Goal: Task Accomplishment & Management: Use online tool/utility

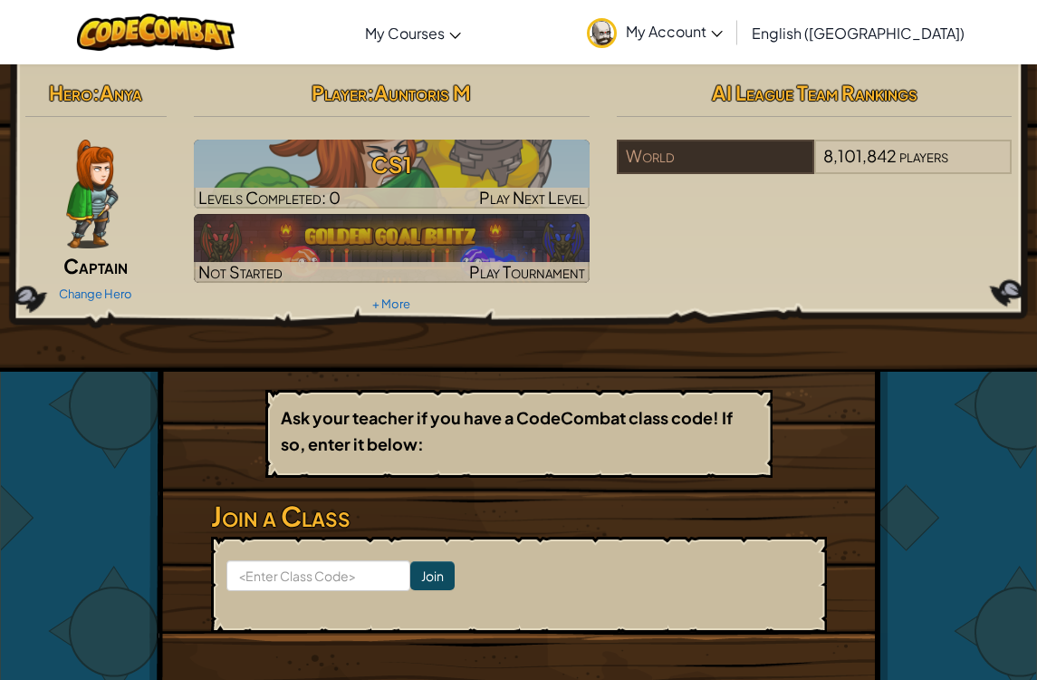
scroll to position [5, 0]
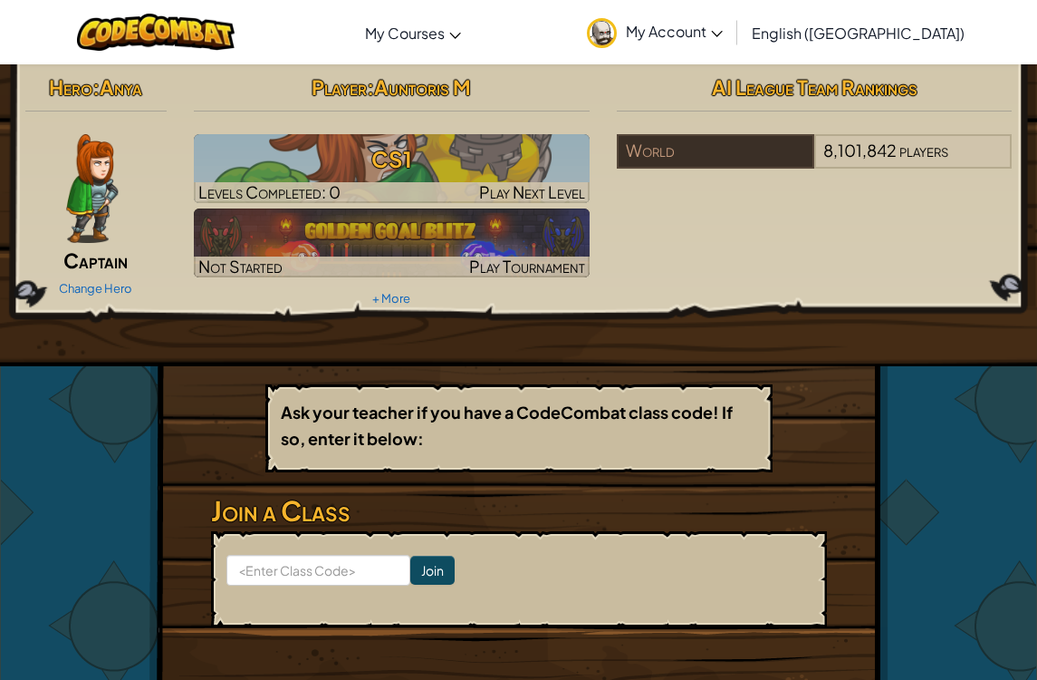
click at [525, 160] on h3 "CS1" at bounding box center [392, 159] width 396 height 41
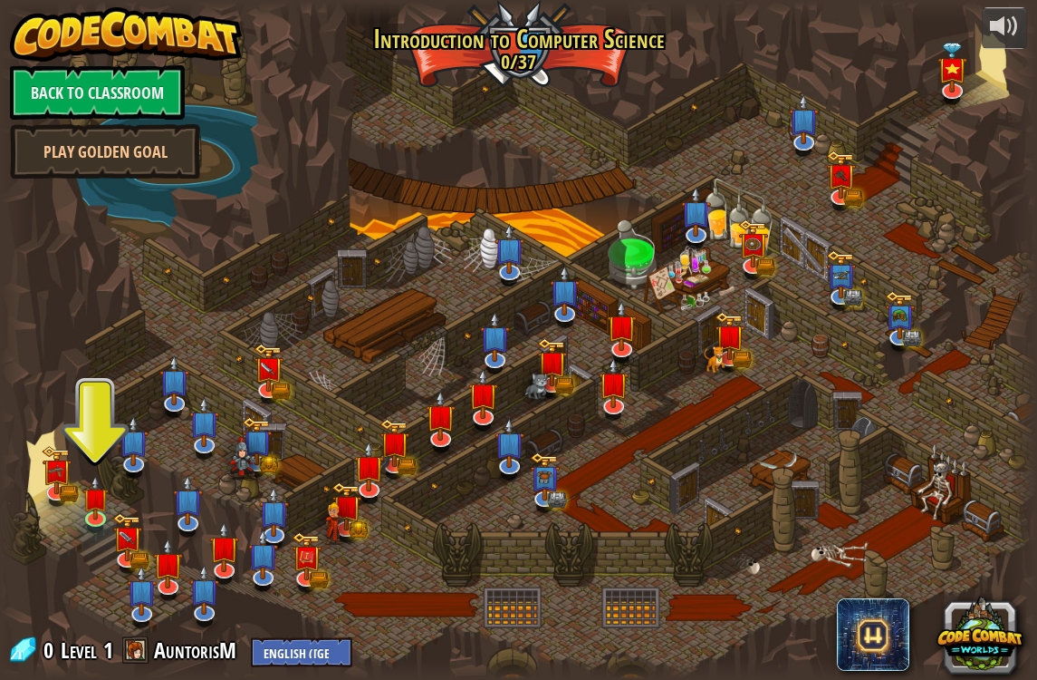
click at [105, 513] on img at bounding box center [95, 497] width 26 height 44
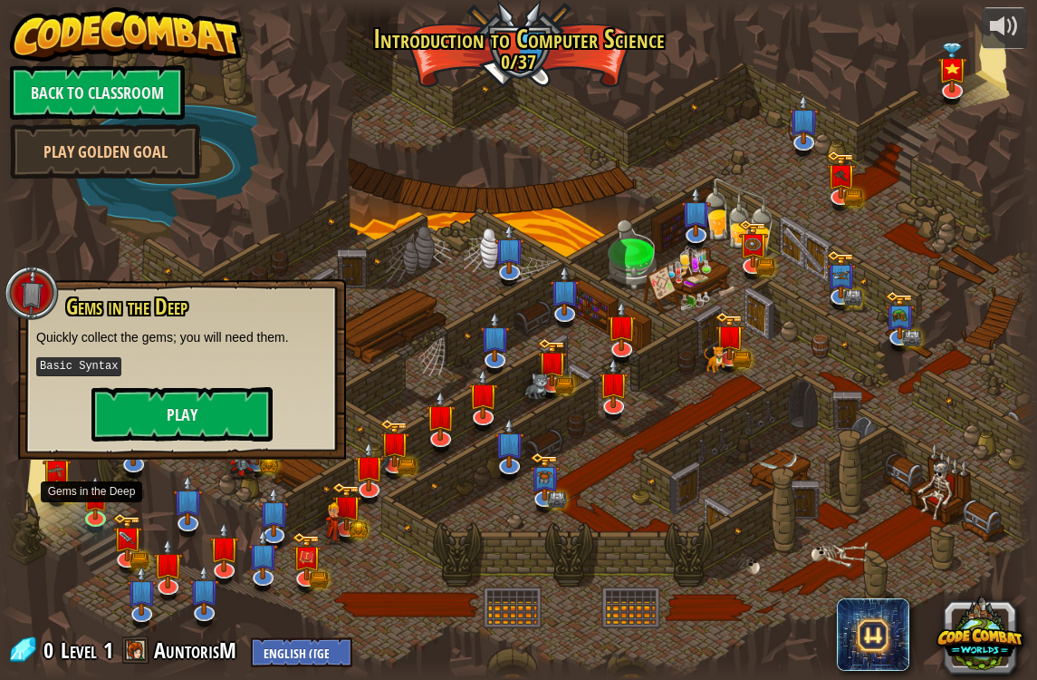
click at [147, 435] on button "Play" at bounding box center [182, 414] width 181 height 54
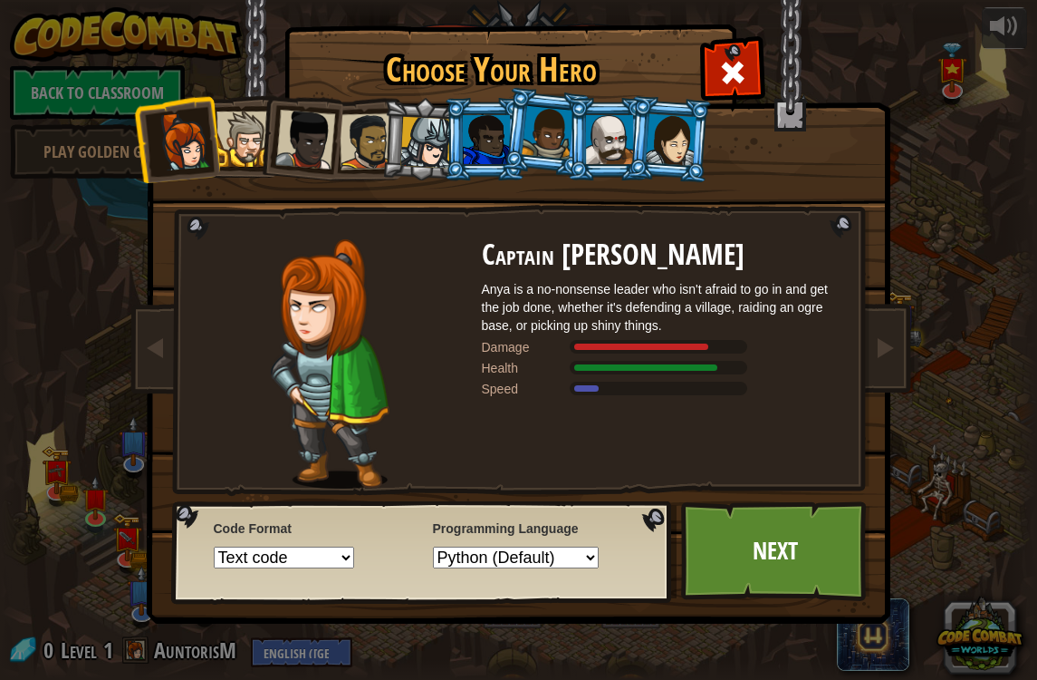
click at [603, 140] on div at bounding box center [609, 139] width 47 height 49
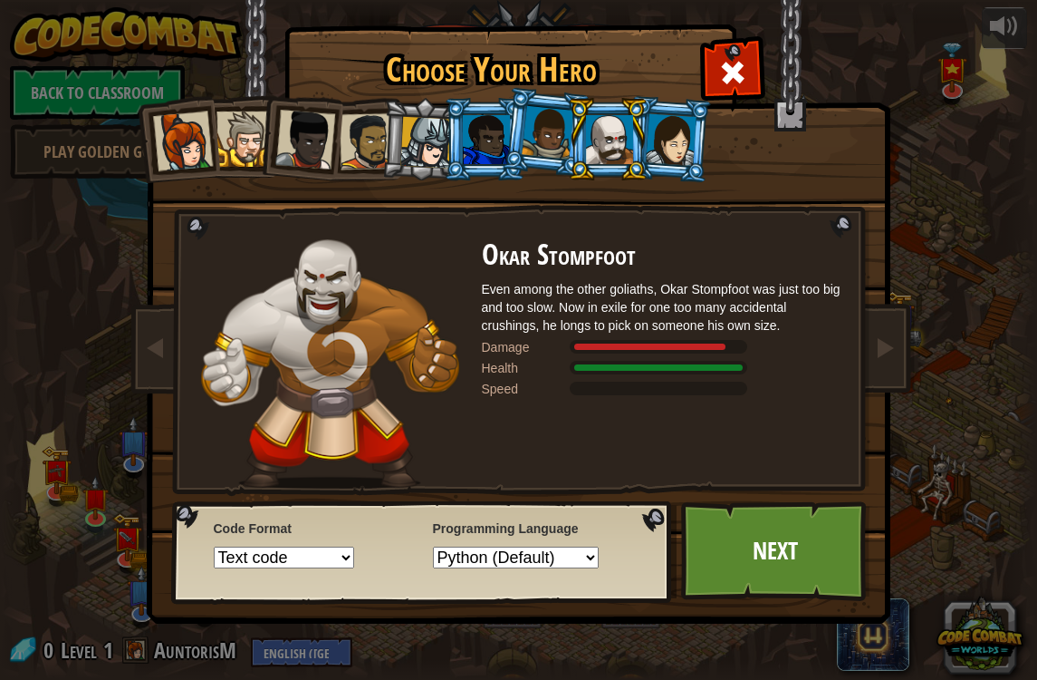
click at [286, 130] on div at bounding box center [305, 140] width 60 height 60
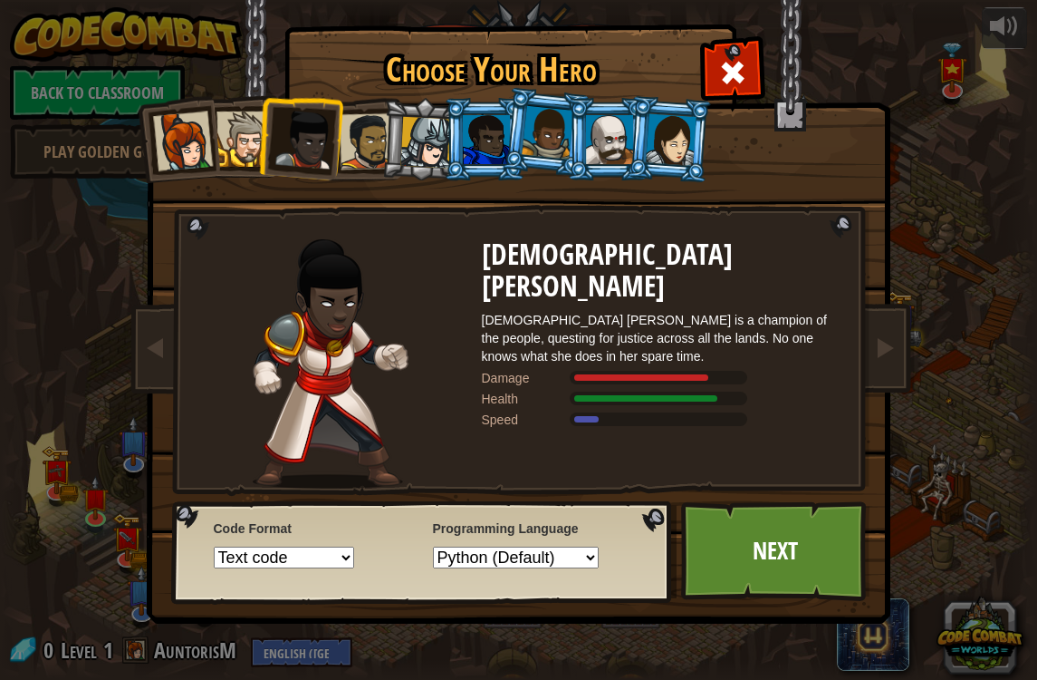
click at [350, 131] on div at bounding box center [367, 141] width 56 height 56
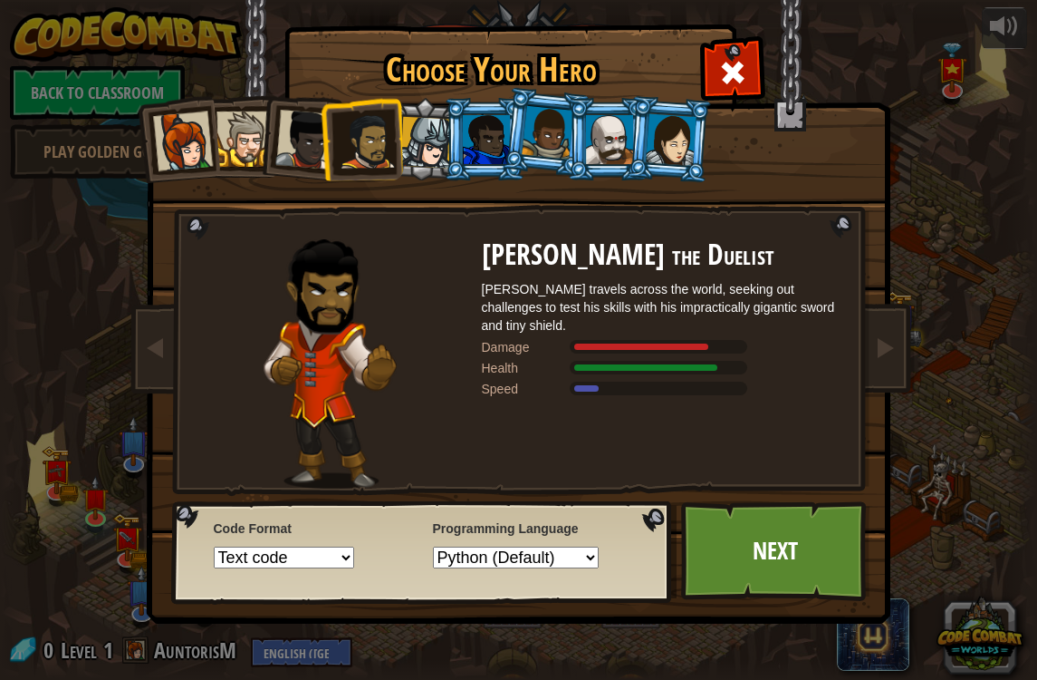
click at [442, 134] on div at bounding box center [426, 143] width 52 height 52
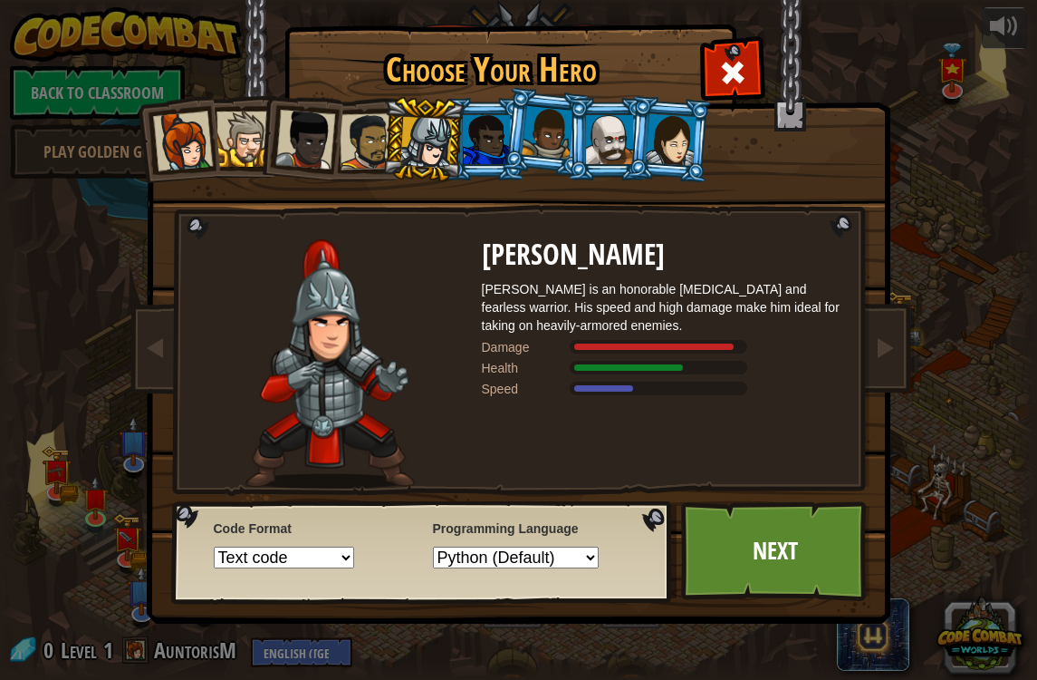
click at [488, 118] on div at bounding box center [486, 139] width 47 height 49
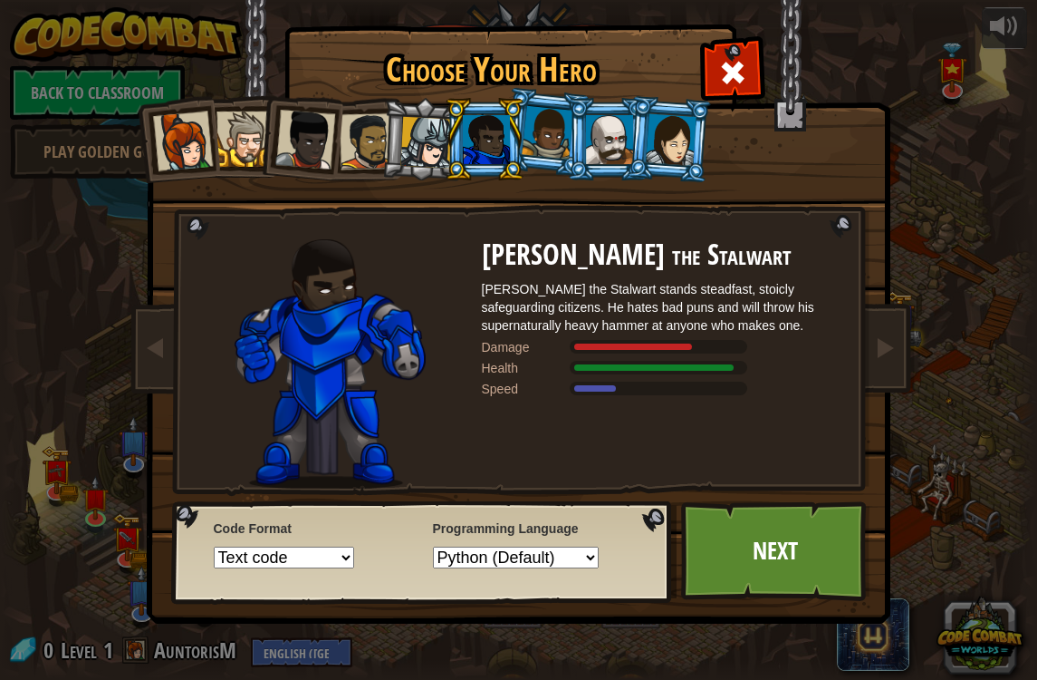
click at [599, 122] on div at bounding box center [609, 139] width 47 height 49
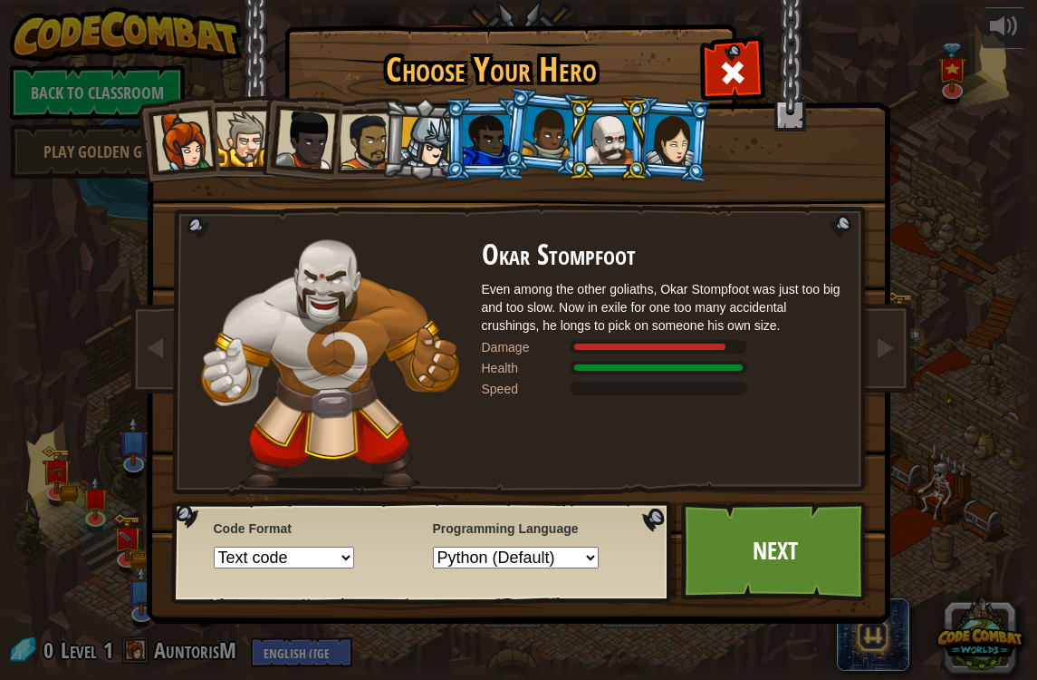
click at [516, 568] on select "Python (Default) JavaScript Lua C++ Java (Experimental)" at bounding box center [516, 557] width 166 height 22
click at [501, 556] on select "Python (Default) JavaScript Lua C++ Java (Experimental)" at bounding box center [516, 557] width 166 height 22
click at [241, 568] on select "Text code Blocks and code Blocks Blocks (Icons)" at bounding box center [284, 557] width 140 height 22
click at [260, 543] on div "Code Format Text code Blocks and code Blocks Blocks (Icons)" at bounding box center [313, 541] width 198 height 53
click at [819, 556] on link "Next" at bounding box center [775, 551] width 189 height 100
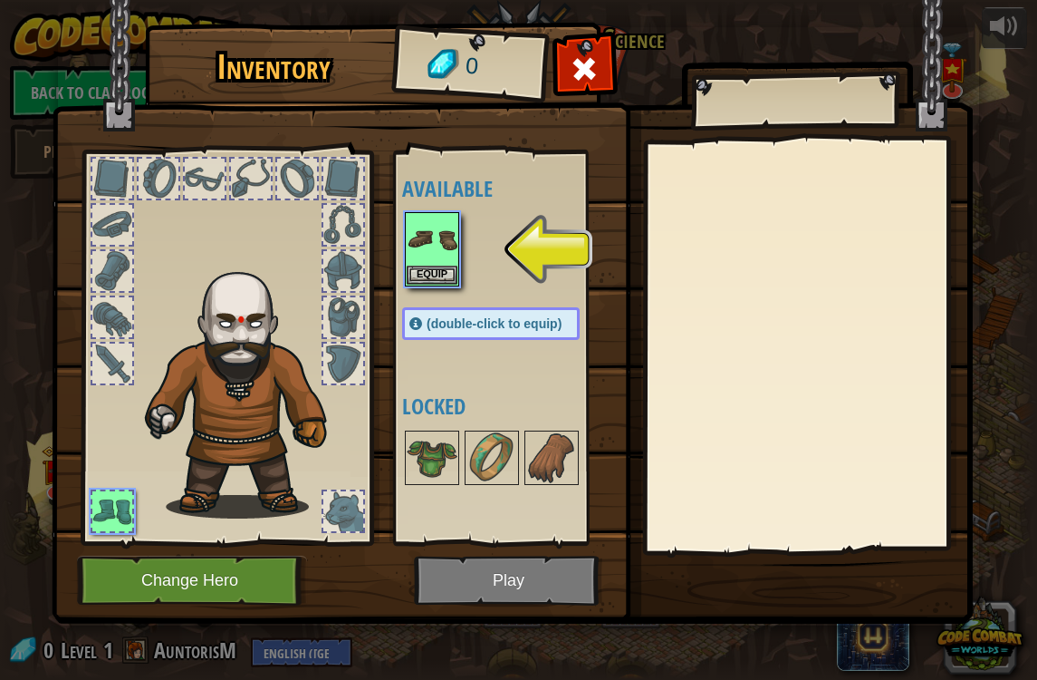
click at [144, 159] on div at bounding box center [159, 179] width 40 height 40
click at [97, 166] on div at bounding box center [112, 179] width 40 height 40
click at [443, 275] on button "Equip" at bounding box center [432, 274] width 51 height 19
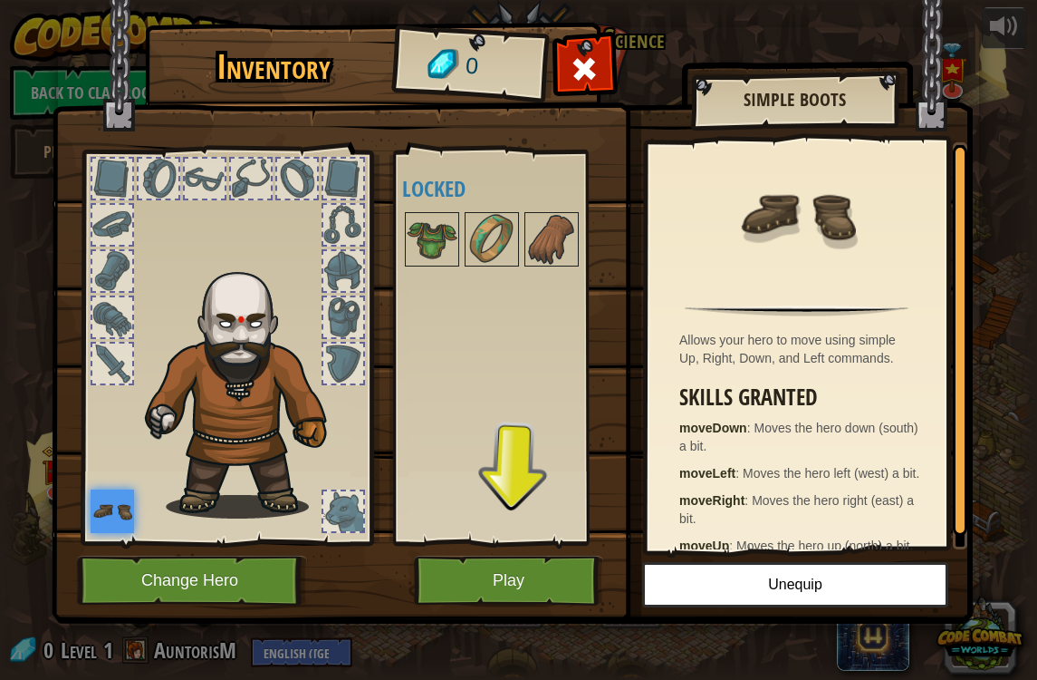
click at [439, 237] on img at bounding box center [432, 239] width 51 height 51
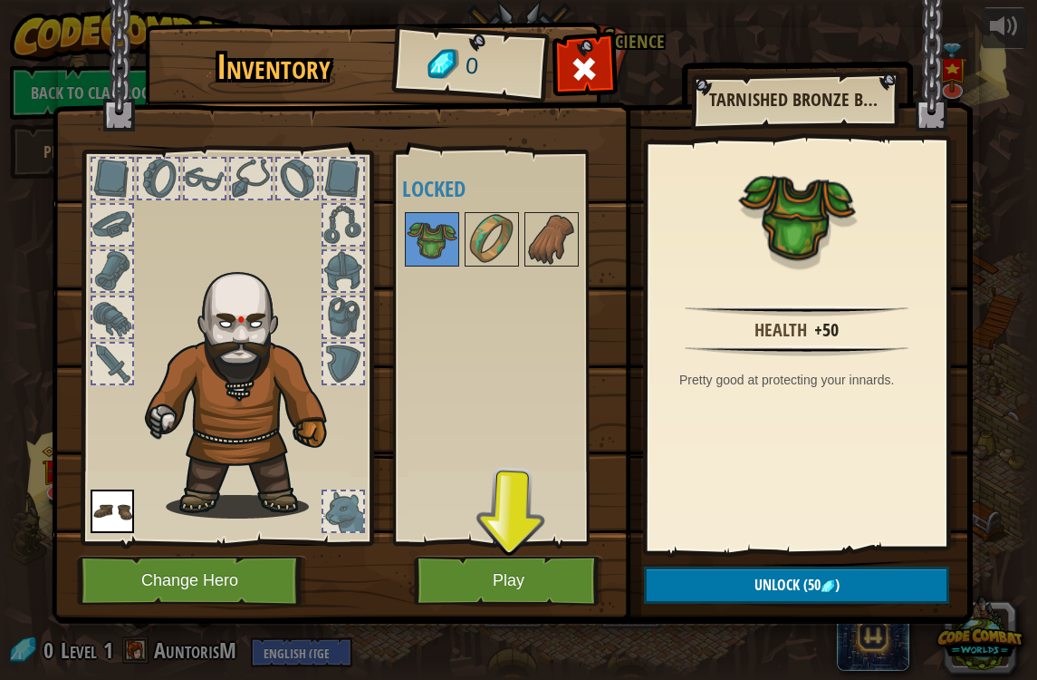
click at [493, 584] on button "Play" at bounding box center [508, 580] width 189 height 50
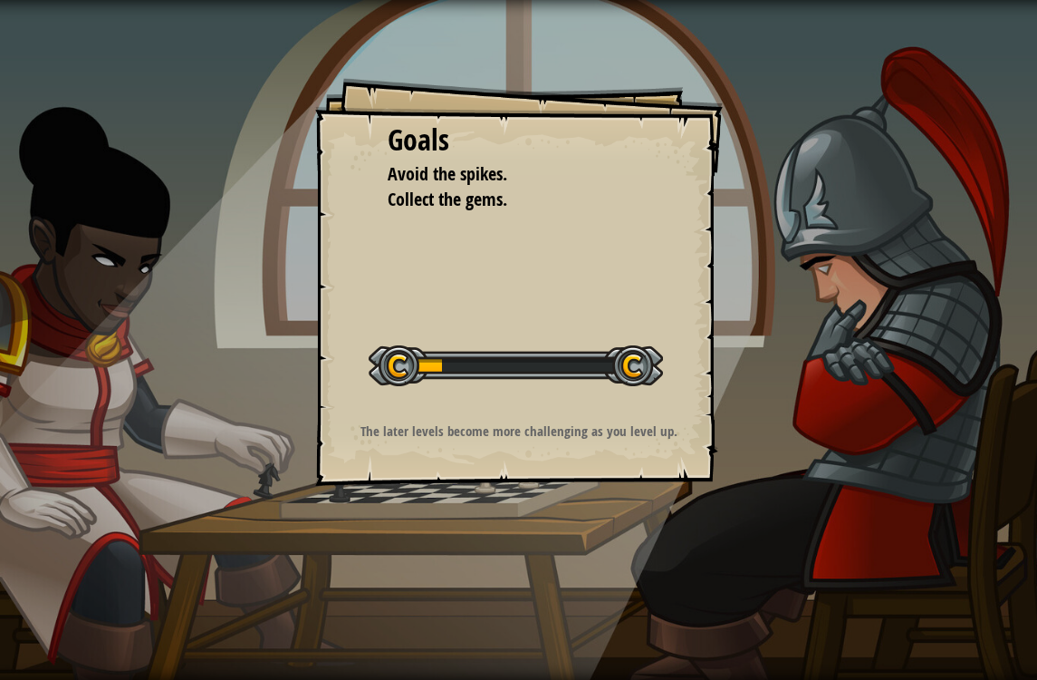
click at [406, 395] on div "Start Level" at bounding box center [516, 363] width 294 height 72
